Goal: Learn about a topic

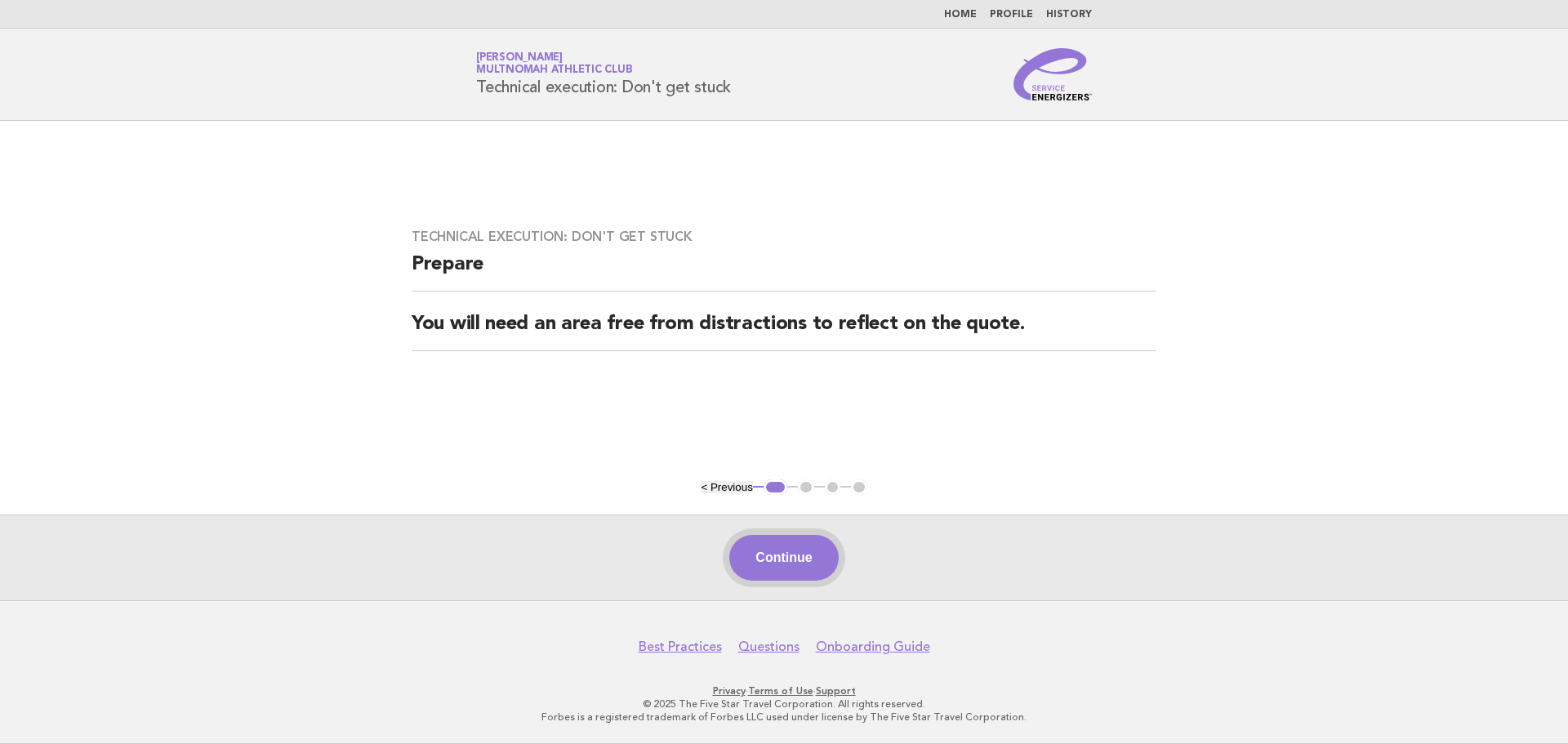
click at [785, 558] on button "Continue" at bounding box center [784, 557] width 109 height 45
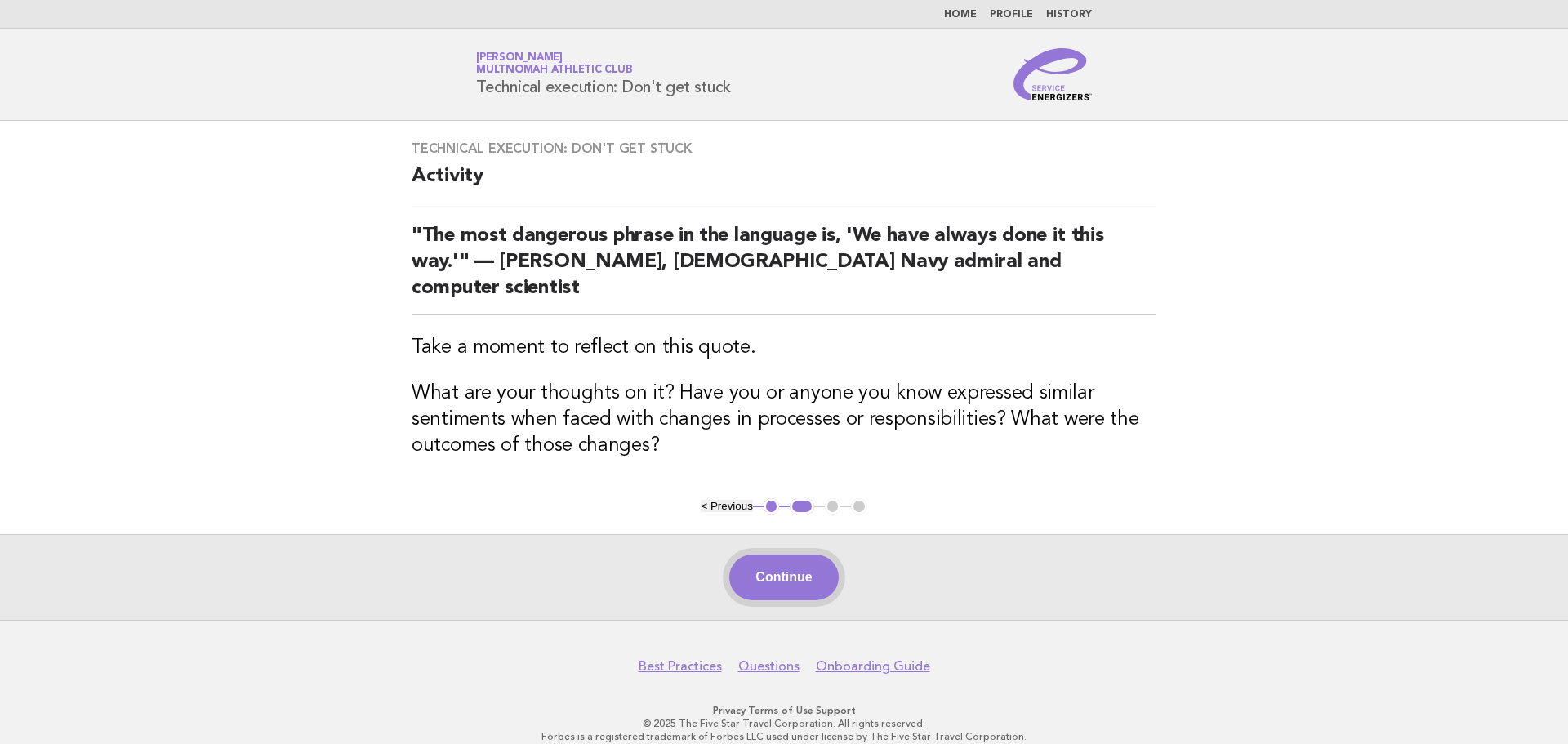
click at [782, 555] on button "Continue" at bounding box center [784, 576] width 109 height 45
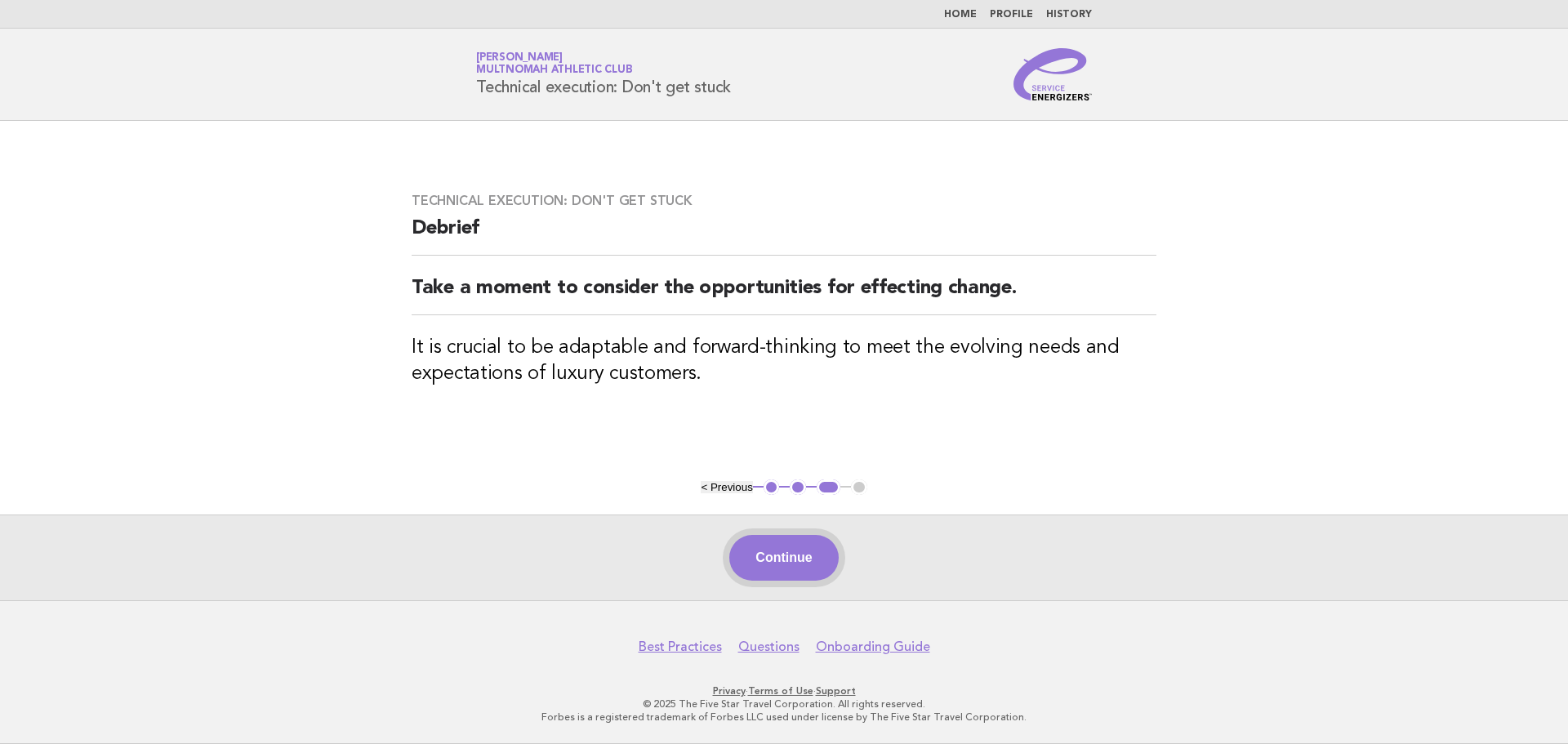
click at [786, 563] on button "Continue" at bounding box center [784, 557] width 109 height 45
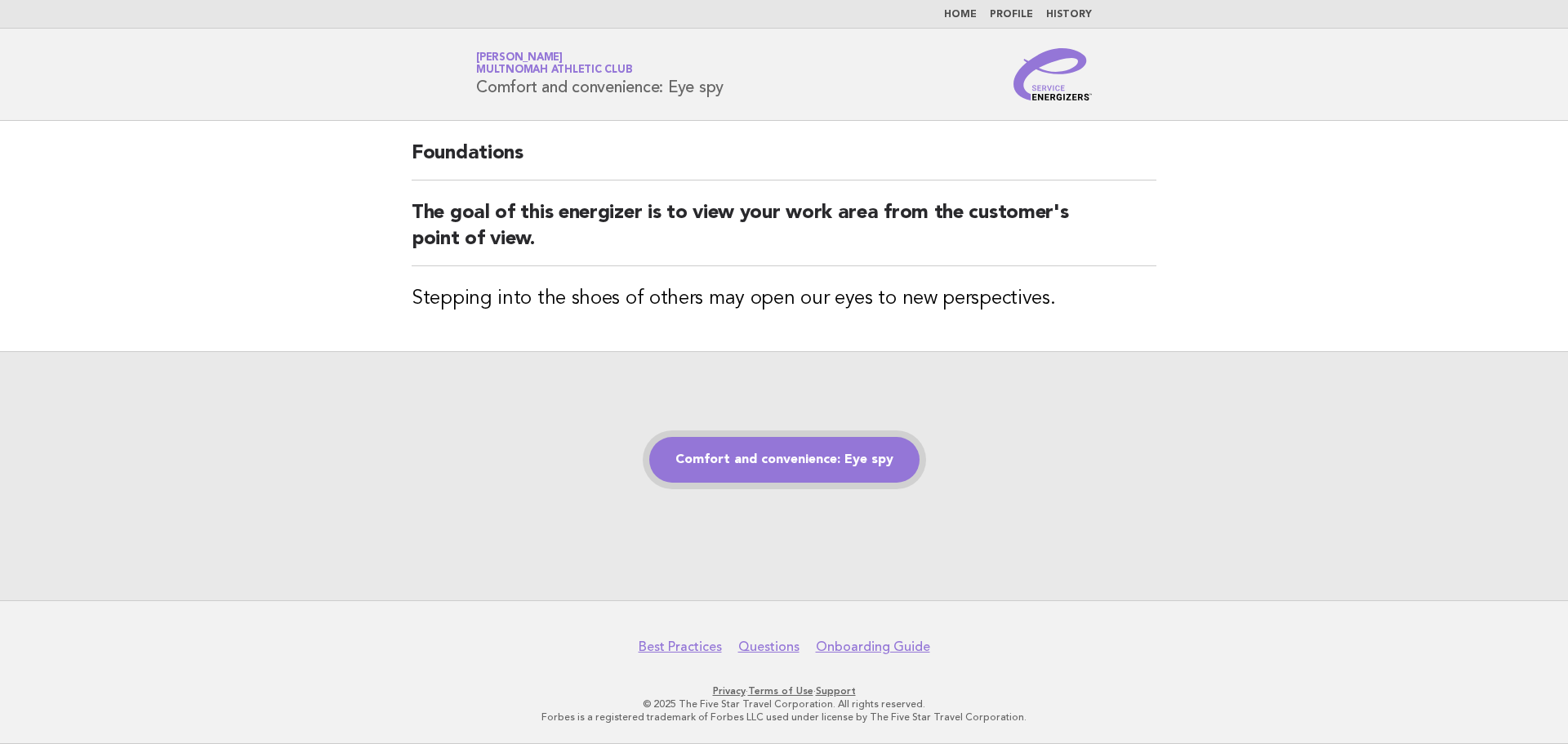
click at [800, 453] on link "Comfort and convenience: Eye spy" at bounding box center [784, 459] width 270 height 45
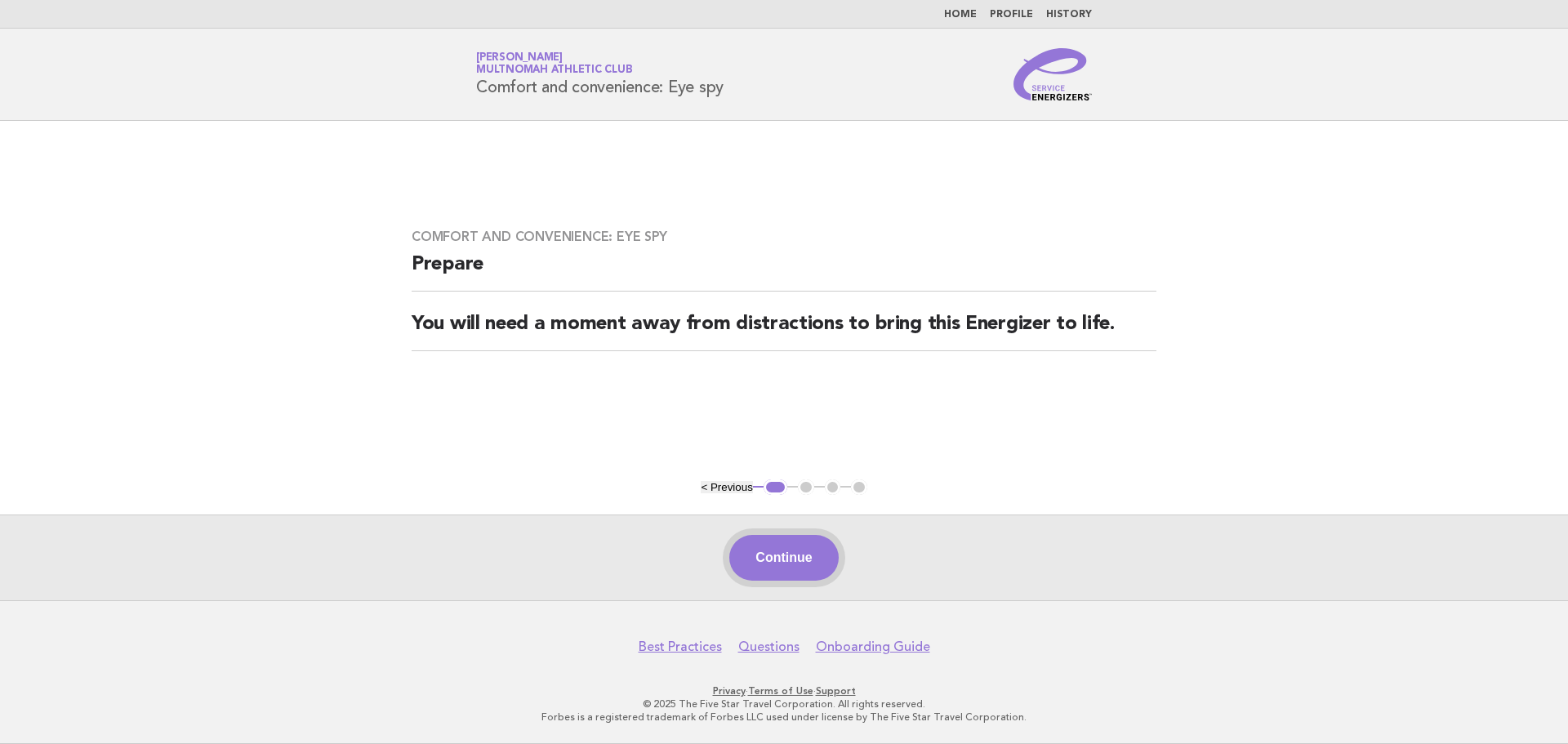
click at [768, 568] on button "Continue" at bounding box center [784, 557] width 109 height 45
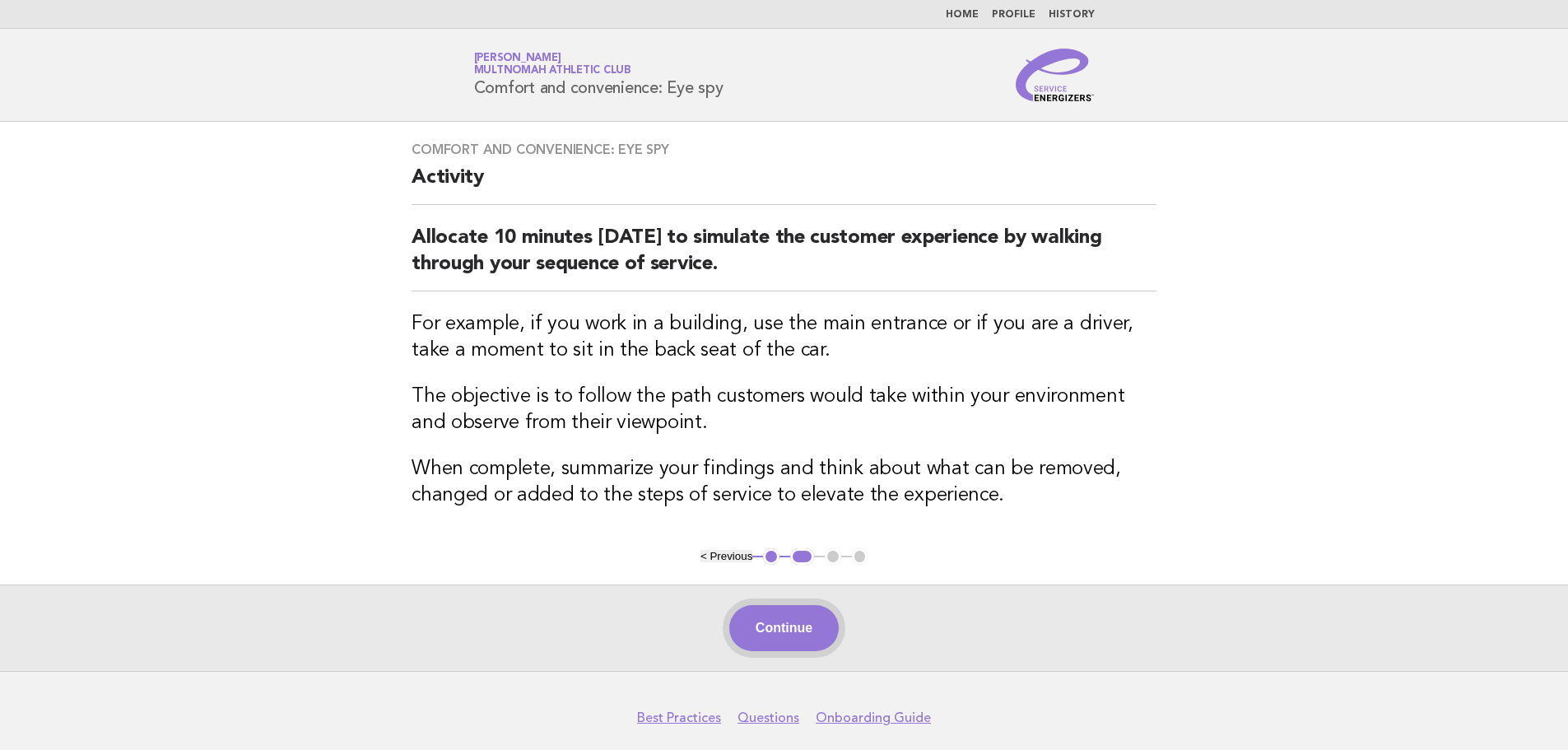
click at [764, 643] on button "Continue" at bounding box center [784, 627] width 110 height 46
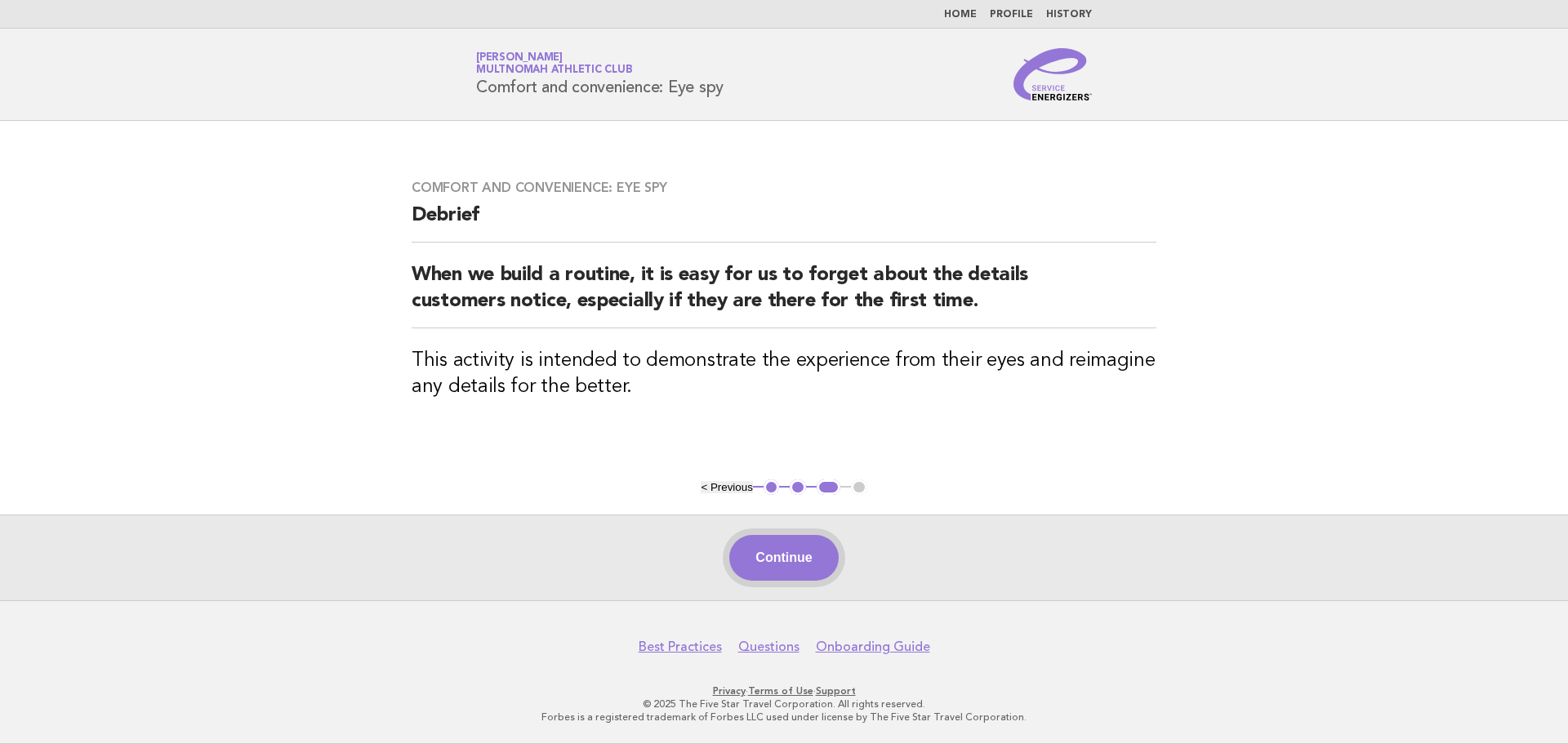
click at [809, 569] on button "Continue" at bounding box center [784, 557] width 109 height 45
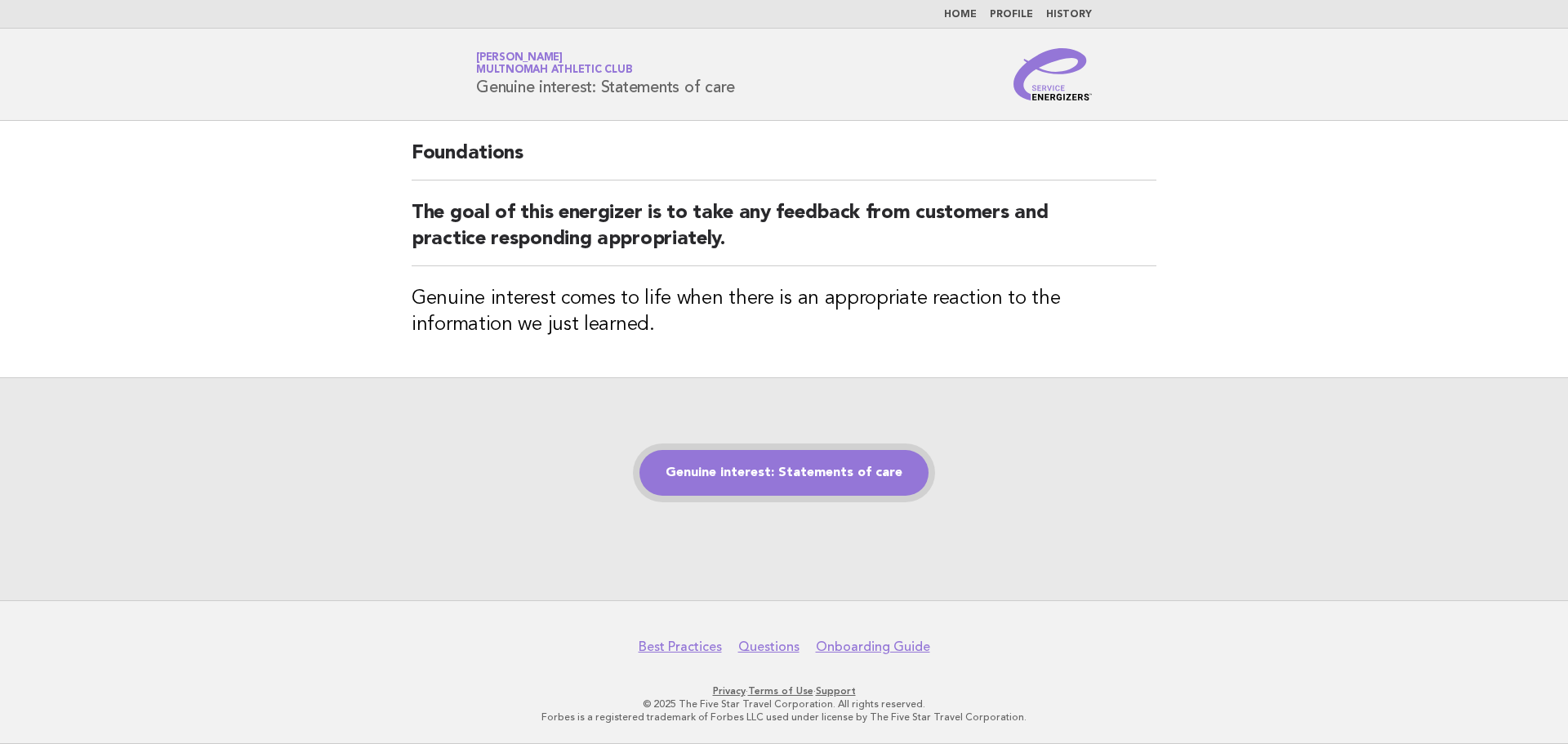
click at [768, 486] on link "Genuine interest: Statements of care" at bounding box center [784, 472] width 289 height 45
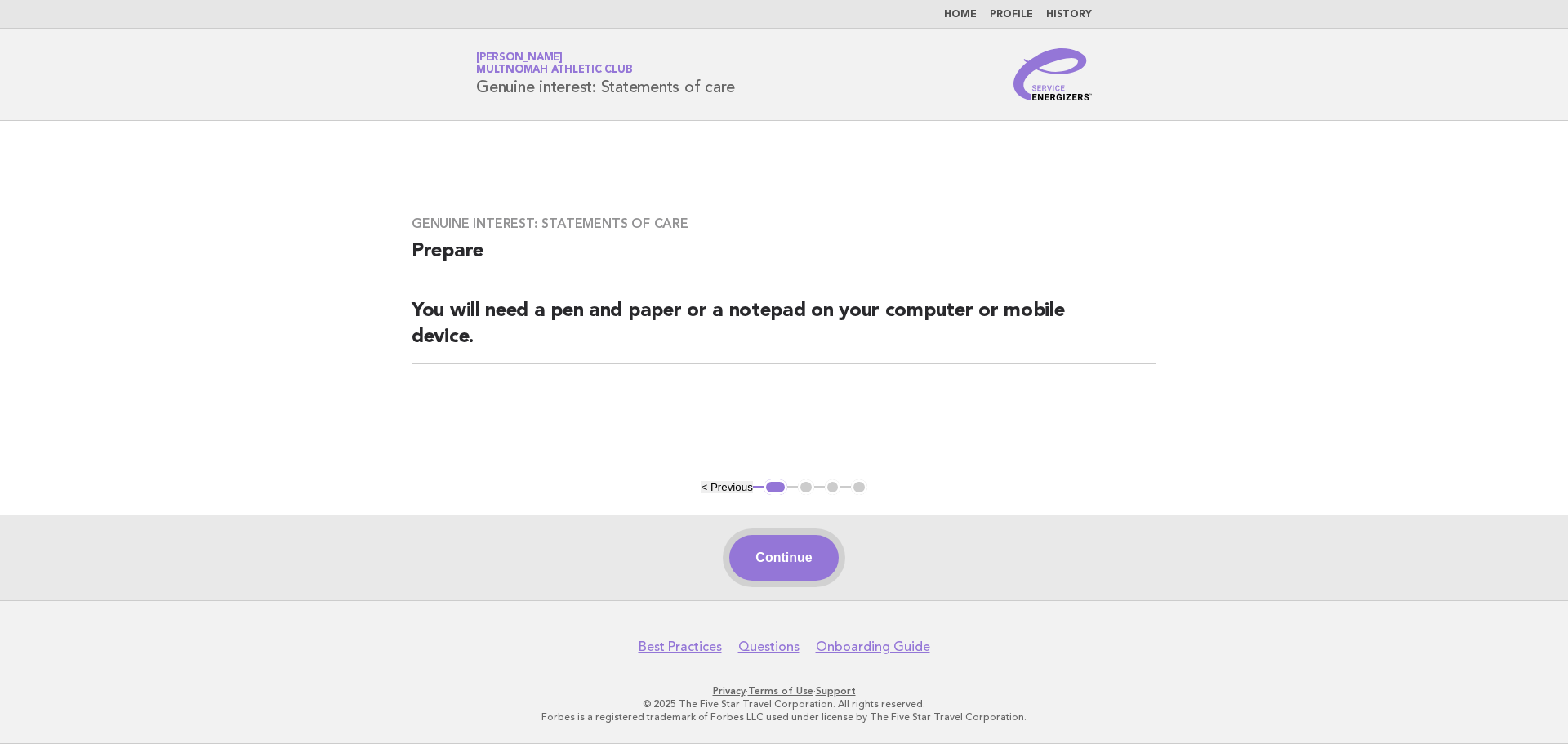
click at [778, 563] on button "Continue" at bounding box center [784, 557] width 109 height 45
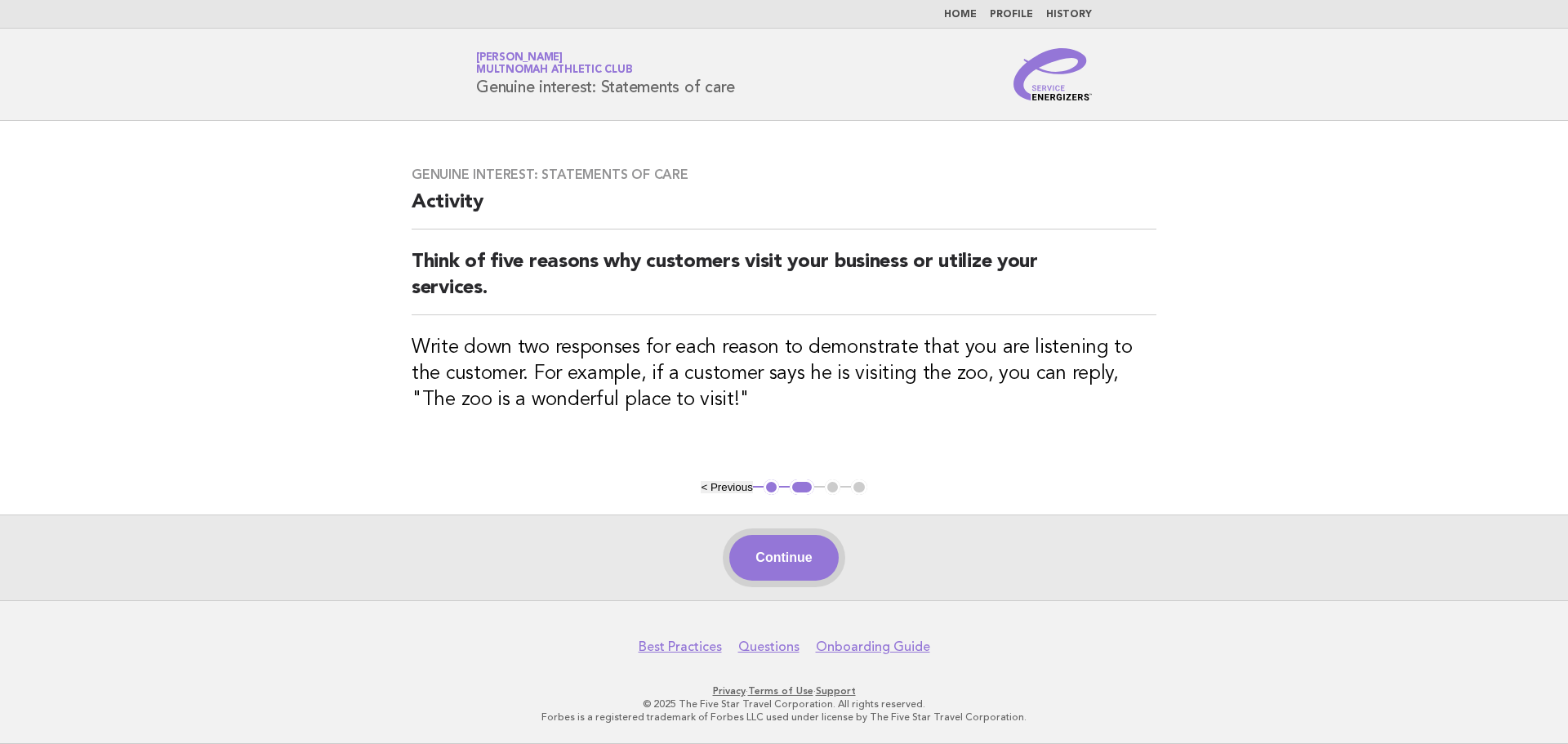
click at [778, 557] on button "Continue" at bounding box center [784, 557] width 109 height 45
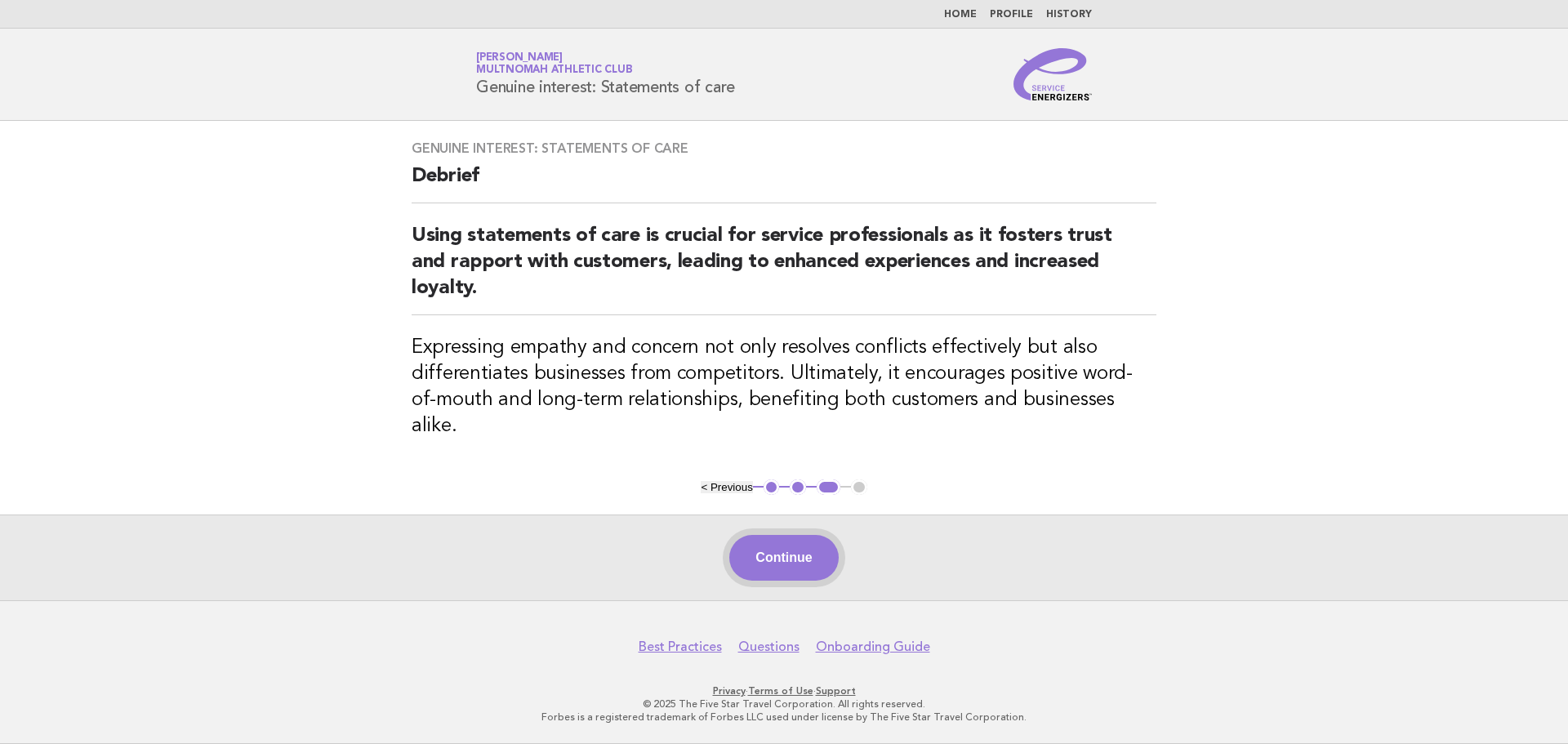
click at [756, 569] on button "Continue" at bounding box center [784, 557] width 109 height 45
